Goal: Task Accomplishment & Management: Manage account settings

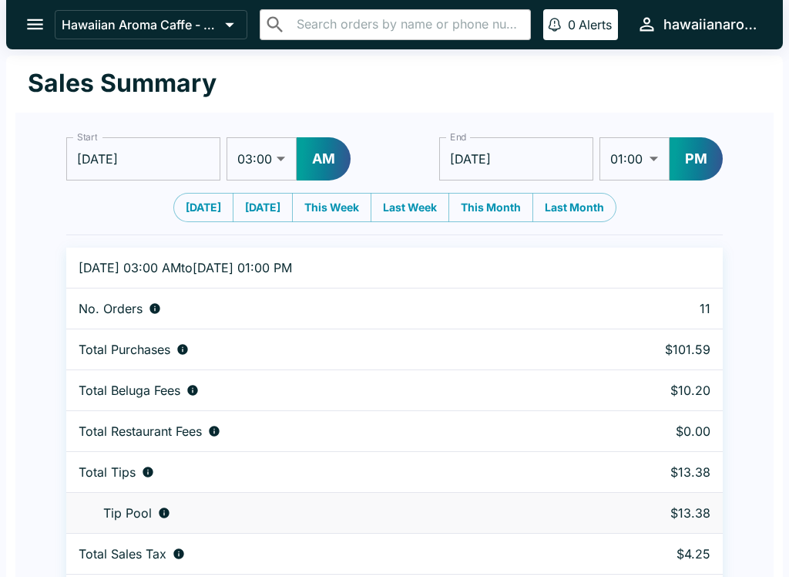
select select "03:00"
click at [217, 21] on p "Hawaiian Aroma Caffe - Waikiki Beachcomber" at bounding box center [140, 24] width 157 height 15
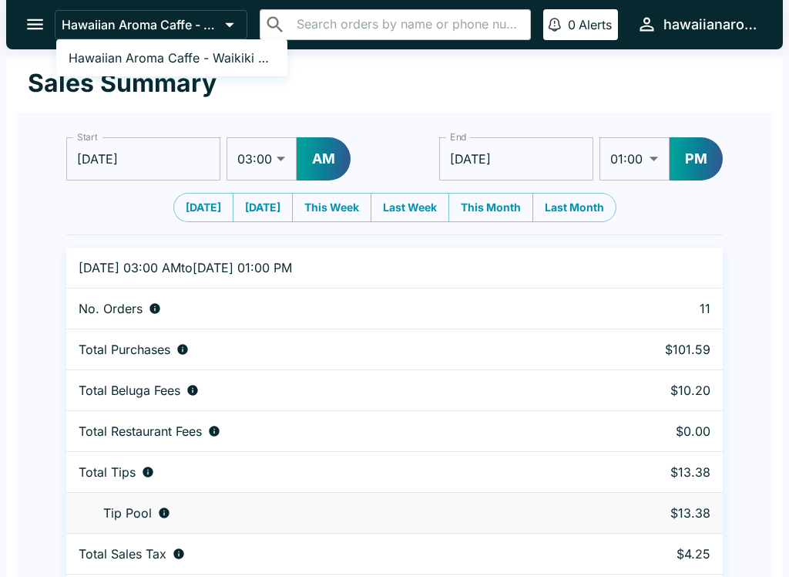
click at [468, 93] on div at bounding box center [394, 288] width 789 height 577
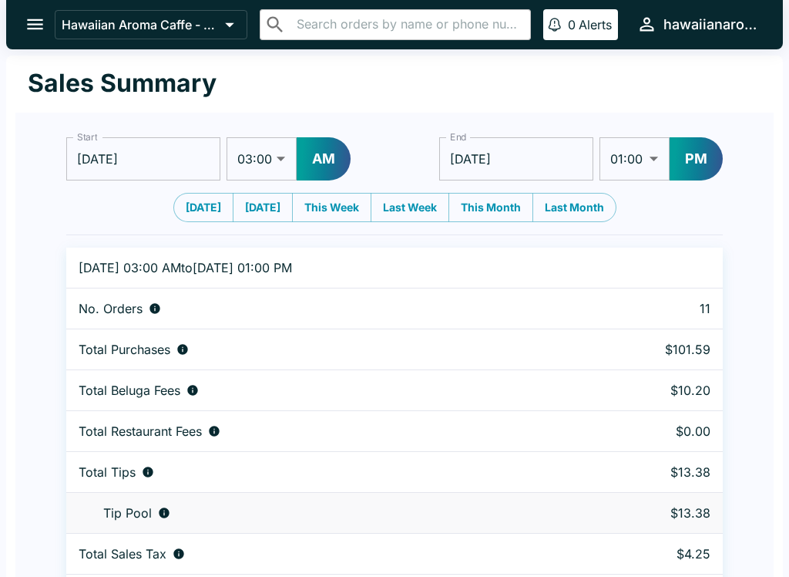
click at [31, 28] on icon "open drawer" at bounding box center [35, 24] width 21 height 21
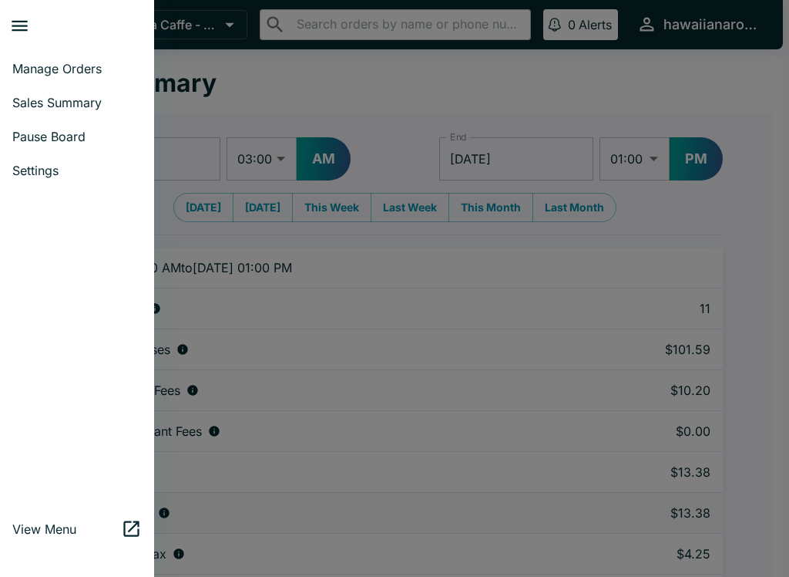
click at [69, 524] on span "View Menu" at bounding box center [66, 528] width 109 height 15
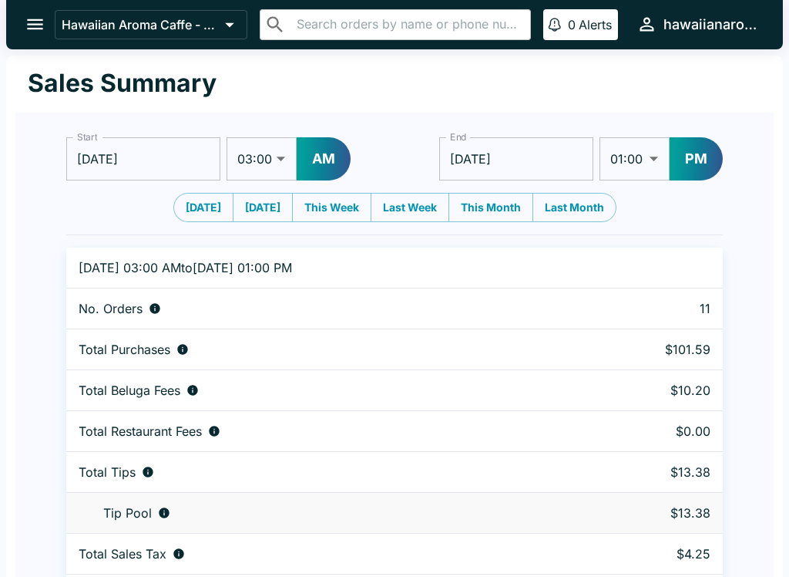
click at [38, 29] on icon "open drawer" at bounding box center [35, 24] width 16 height 11
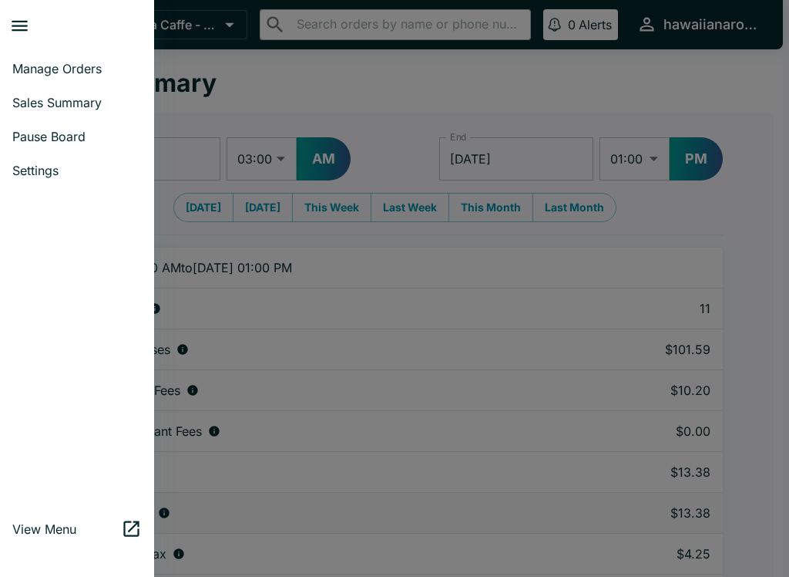
click at [96, 60] on link "Manage Orders" at bounding box center [77, 69] width 154 height 34
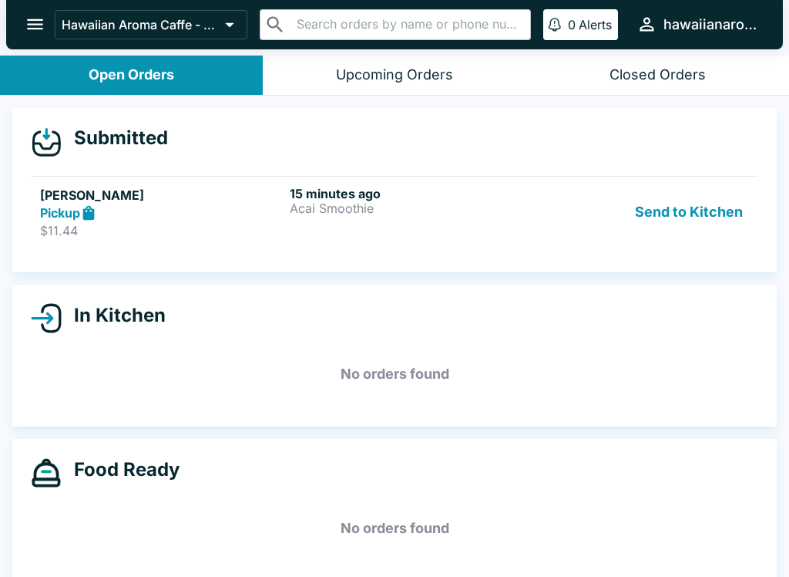
click at [255, 204] on div "Pickup" at bounding box center [162, 213] width 244 height 18
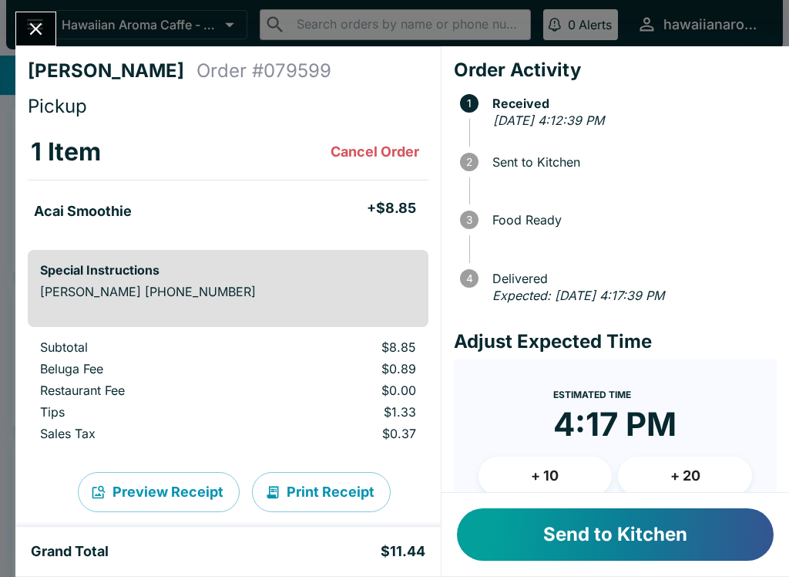
click at [639, 523] on button "Send to Kitchen" at bounding box center [615, 534] width 317 height 52
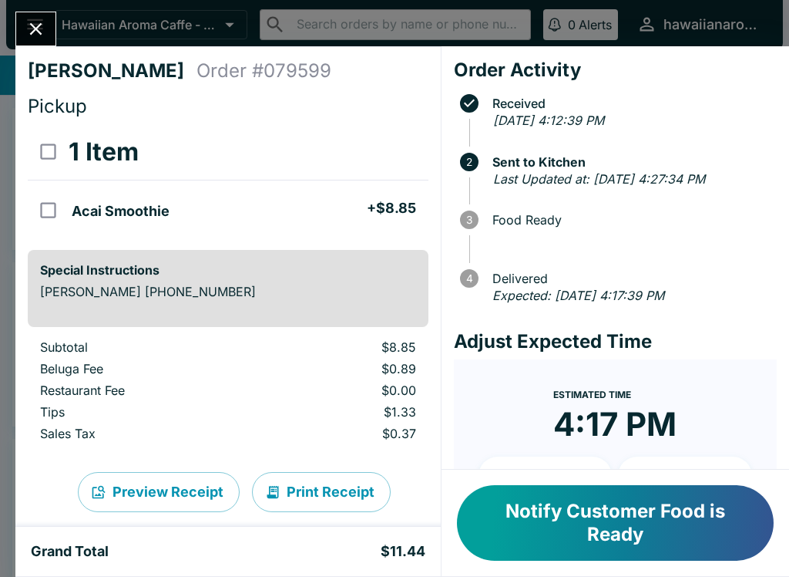
click at [597, 528] on button "Notify Customer Food is Ready" at bounding box center [615, 523] width 317 height 76
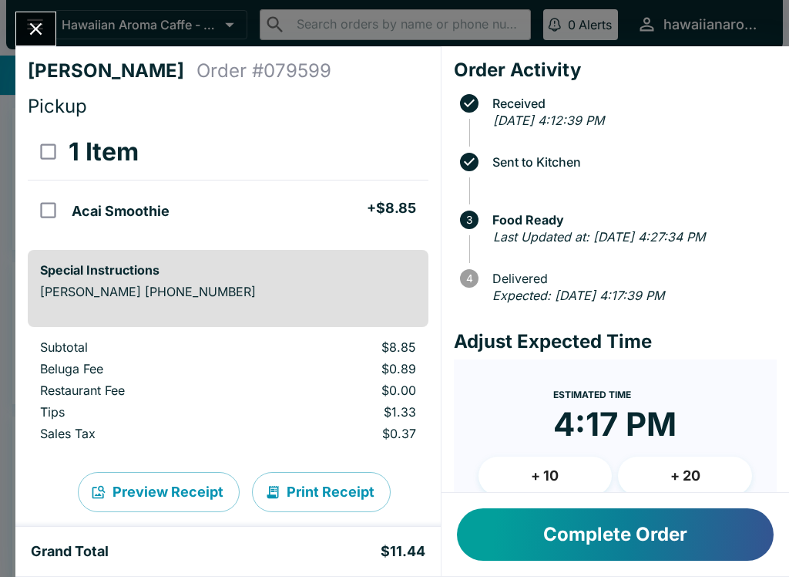
click at [597, 528] on button "Complete Order" at bounding box center [615, 534] width 317 height 52
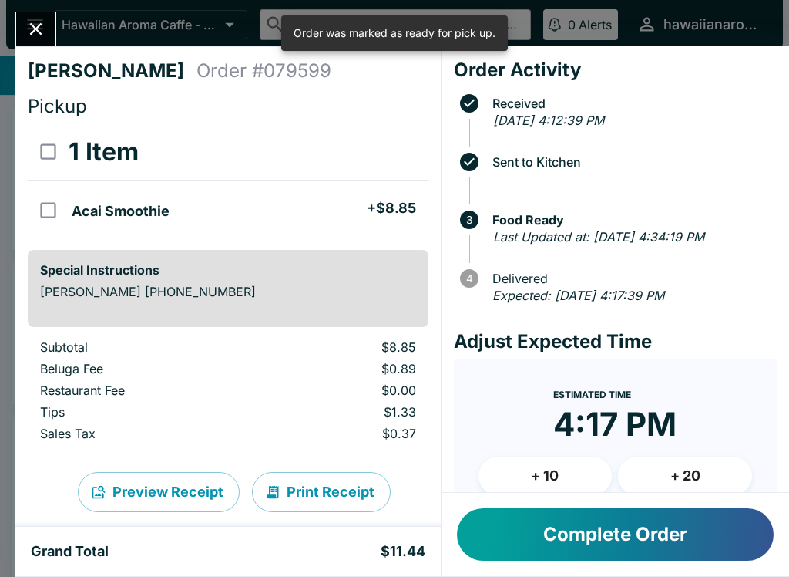
click at [600, 544] on button "Complete Order" at bounding box center [615, 534] width 317 height 52
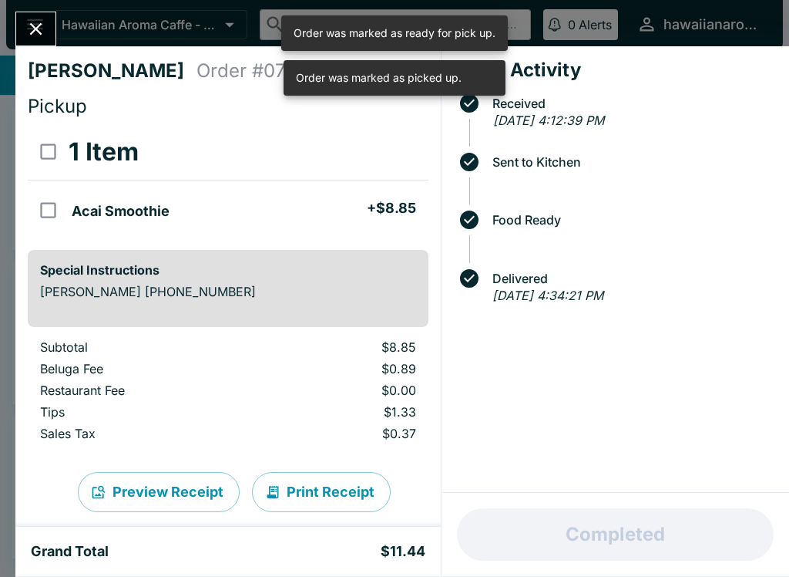
click at [54, 28] on button "Close" at bounding box center [35, 28] width 39 height 33
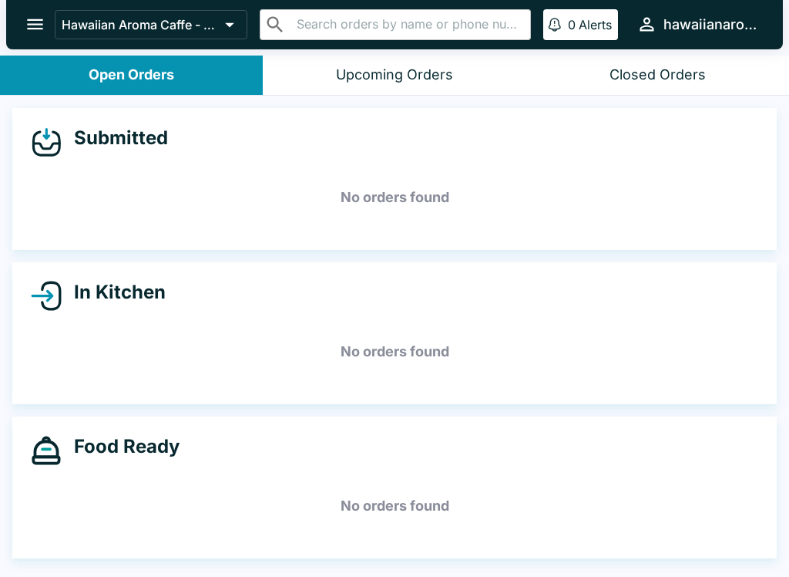
click at [620, 59] on button "Closed Orders" at bounding box center [657, 74] width 263 height 39
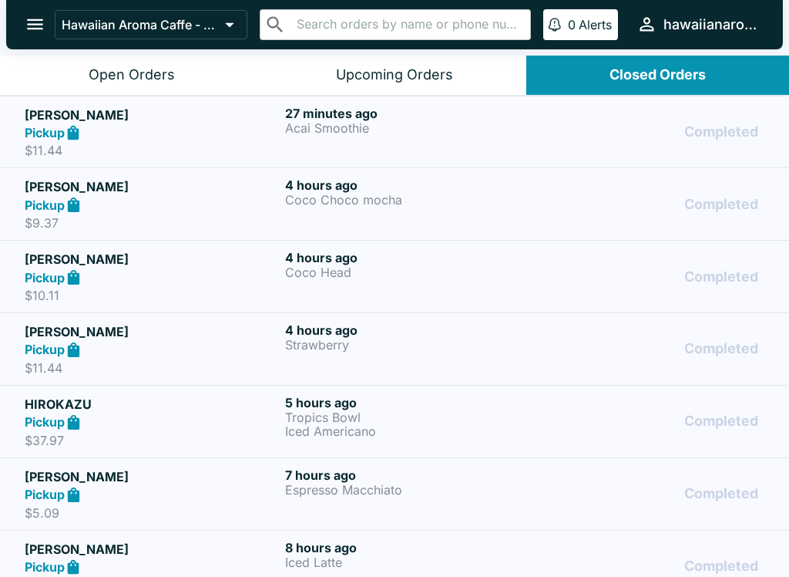
click at [123, 79] on div "Open Orders" at bounding box center [132, 75] width 86 height 18
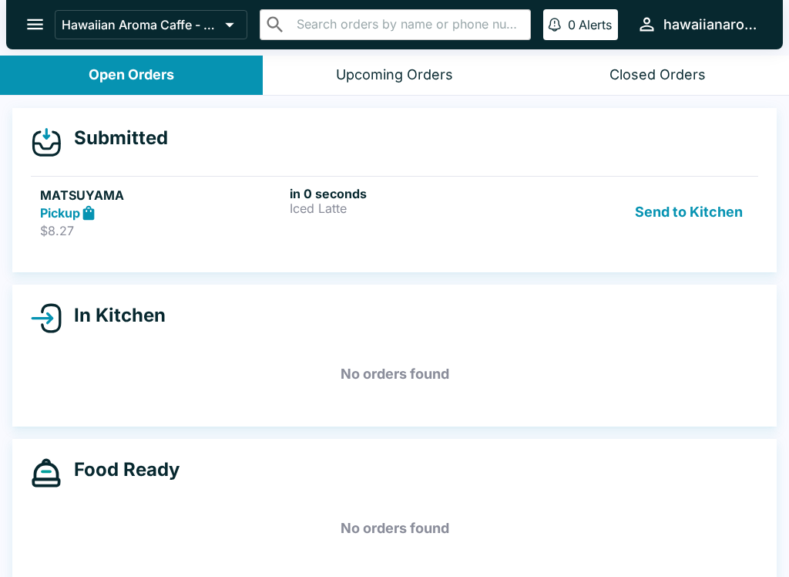
click at [703, 218] on button "Send to Kitchen" at bounding box center [689, 212] width 120 height 53
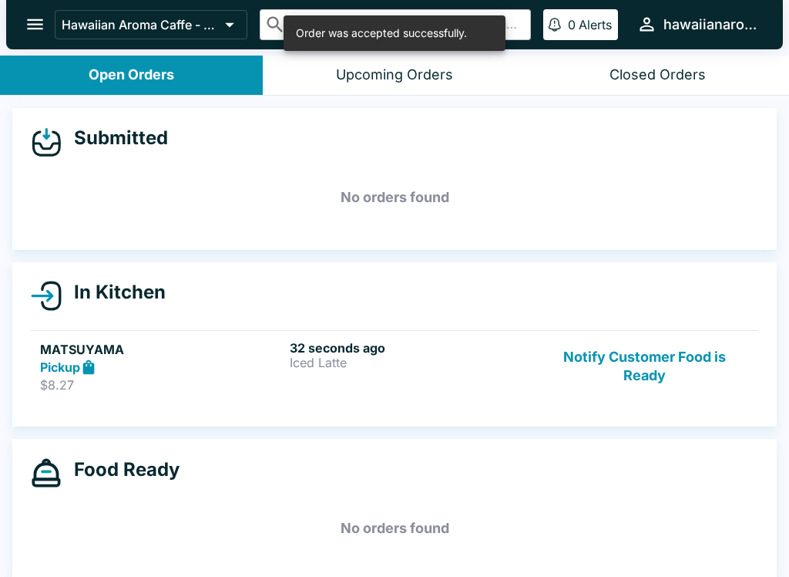
click at [349, 379] on div "32 seconds ago Iced Latte" at bounding box center [412, 366] width 244 height 53
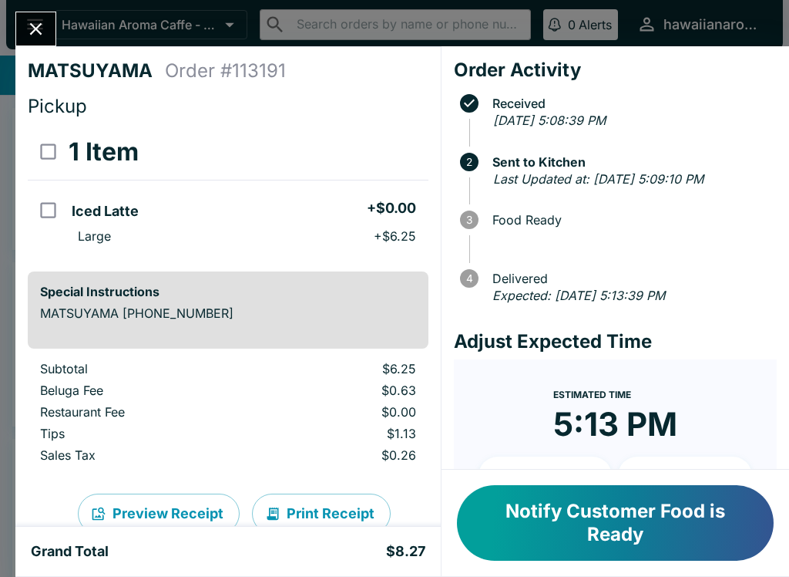
click at [634, 528] on button "Notify Customer Food is Ready" at bounding box center [615, 523] width 317 height 76
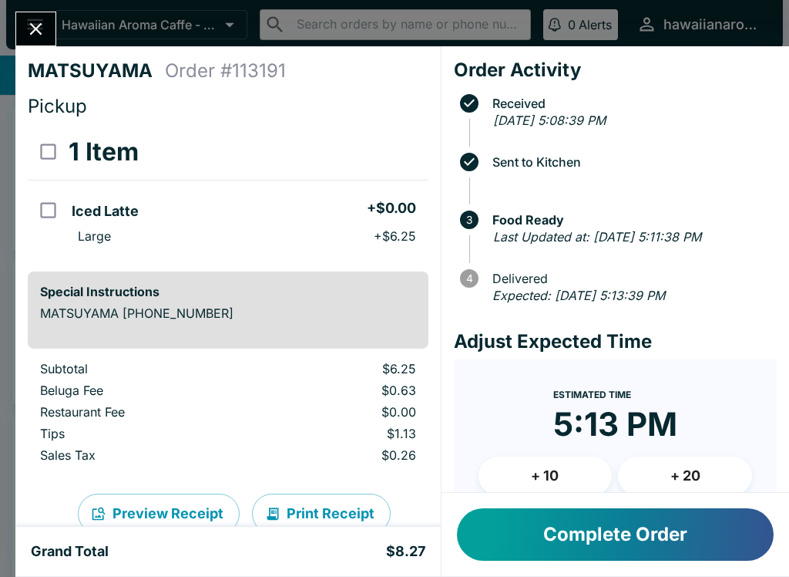
click at [584, 557] on button "Complete Order" at bounding box center [615, 534] width 317 height 52
